Goal: Find specific page/section: Find specific page/section

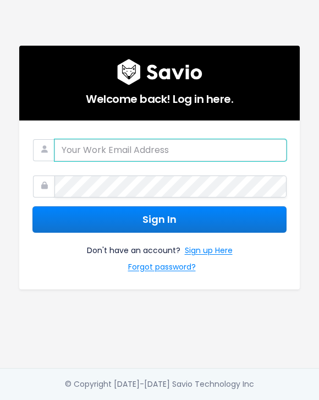
type input "[PERSON_NAME][EMAIL_ADDRESS][DOMAIN_NAME]"
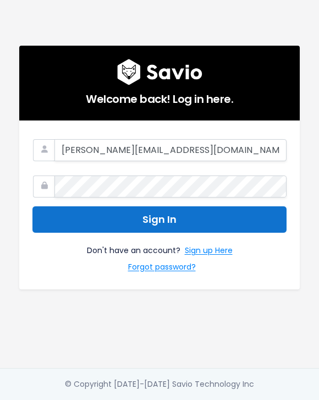
click at [89, 224] on button "Sign In" at bounding box center [159, 219] width 254 height 27
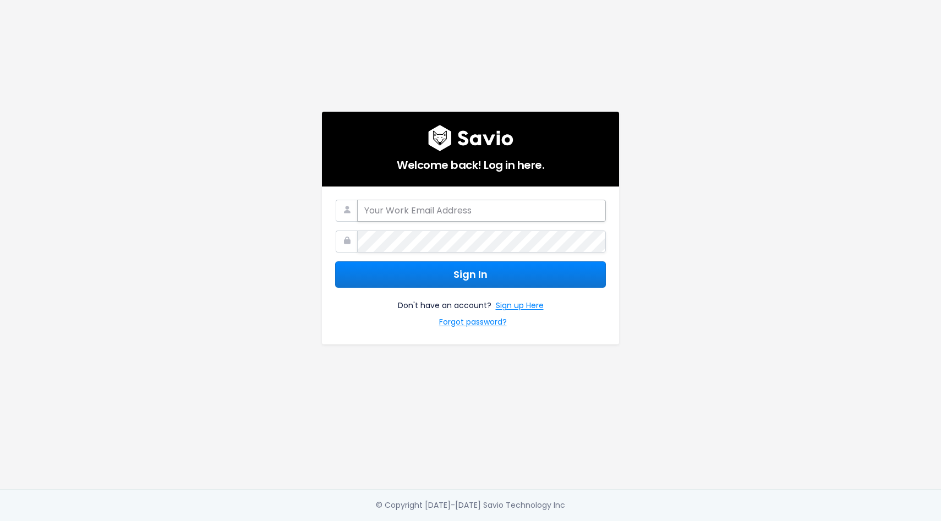
click at [381, 219] on input "email" at bounding box center [481, 211] width 249 height 22
type input "gabriella@nextpatient.co"
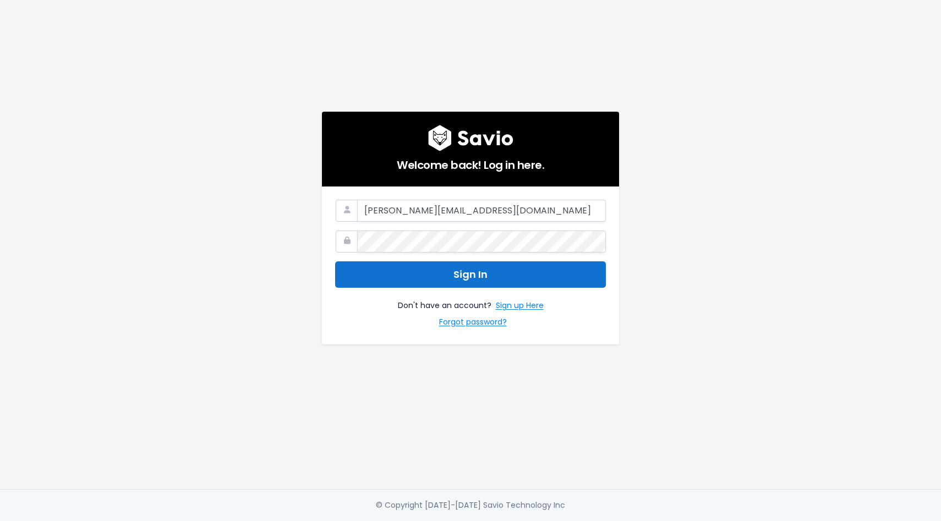
click at [376, 276] on button "Sign In" at bounding box center [470, 274] width 271 height 27
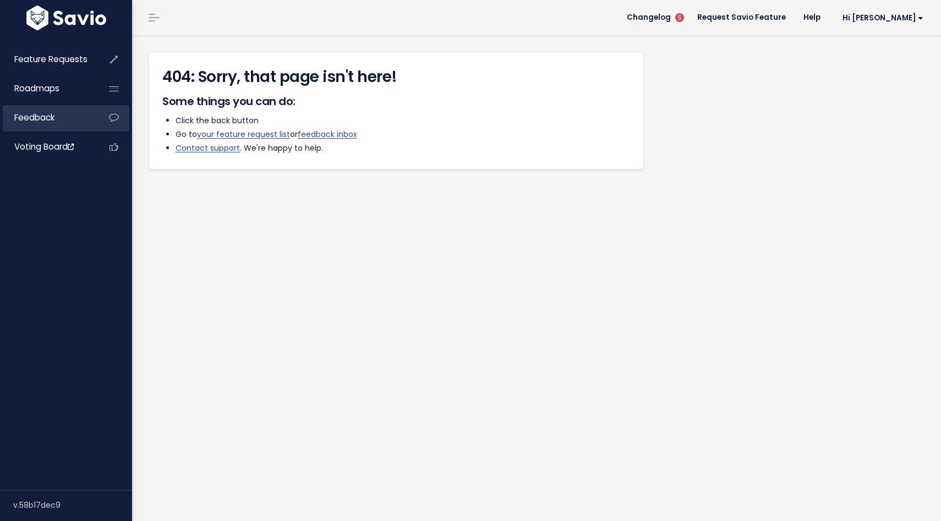
click at [39, 112] on span "Feedback" at bounding box center [34, 118] width 40 height 12
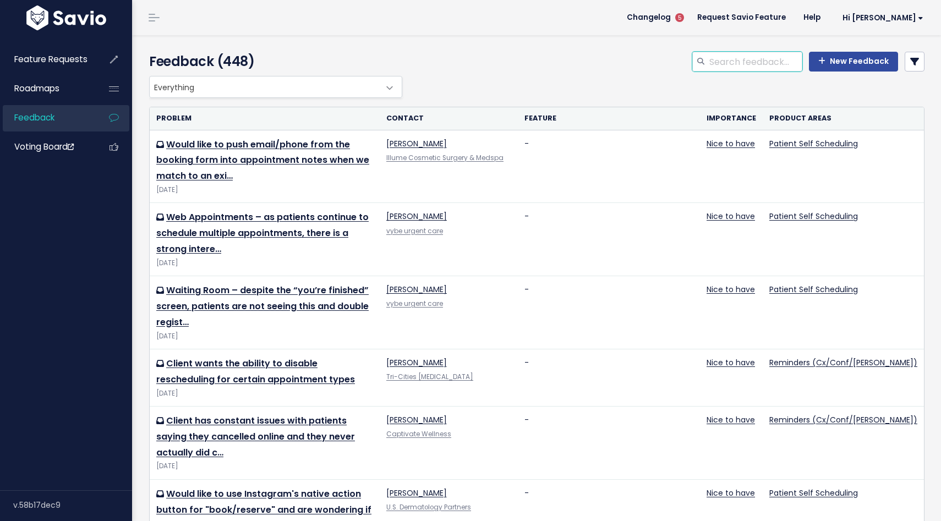
click at [752, 70] on input "search" at bounding box center [755, 62] width 94 height 20
type input "referral source"
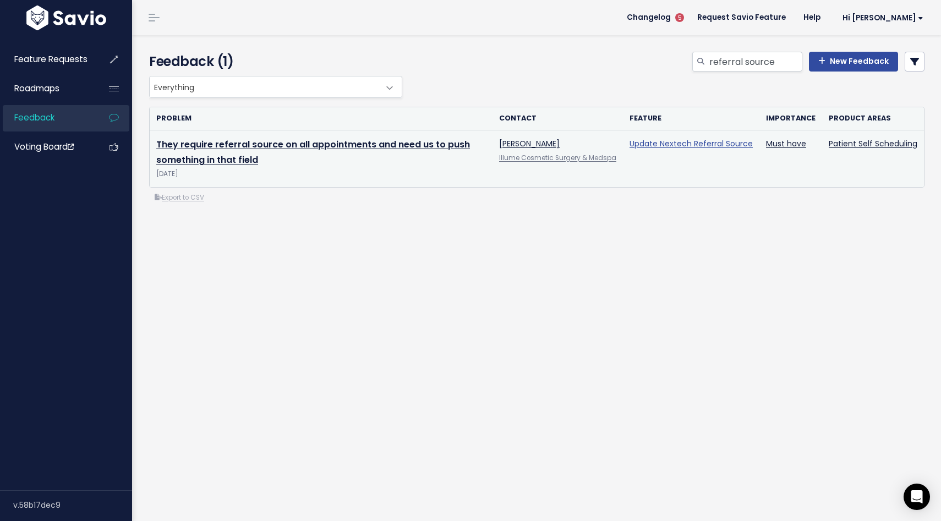
click at [703, 147] on link "Update Nextech Referral Source" at bounding box center [690, 143] width 123 height 11
